Goal: Task Accomplishment & Management: Manage account settings

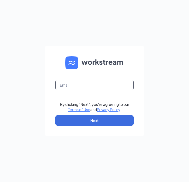
click at [87, 89] on input "text" at bounding box center [94, 85] width 78 height 10
click at [81, 84] on input "text" at bounding box center [94, 85] width 78 height 10
type input "jacob.ramos5@cfacorp.com"
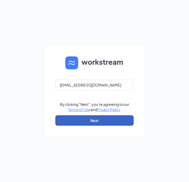
click at [84, 120] on button "Next" at bounding box center [94, 120] width 78 height 10
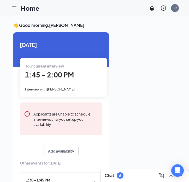
click at [121, 173] on div "6" at bounding box center [120, 175] width 7 height 6
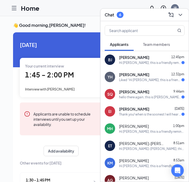
click at [131, 63] on div "Hi [PERSON_NAME], this is a friendly reminder. Your interview with [DEMOGRAPHIC…" at bounding box center [150, 62] width 62 height 4
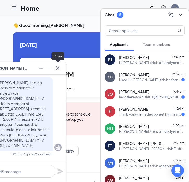
click at [59, 72] on button at bounding box center [57, 68] width 8 height 8
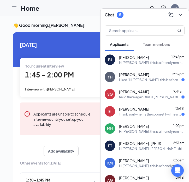
click at [76, 70] on div "1:45 - 2:00 PM" at bounding box center [63, 75] width 77 height 11
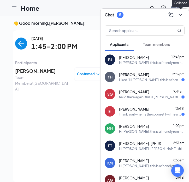
click at [179, 14] on icon "ChevronDown" at bounding box center [179, 15] width 3 height 2
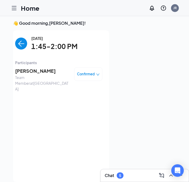
click at [23, 45] on img "back-button" at bounding box center [21, 44] width 12 height 12
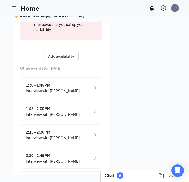
scroll to position [11, 0]
